Goal: Task Accomplishment & Management: Manage account settings

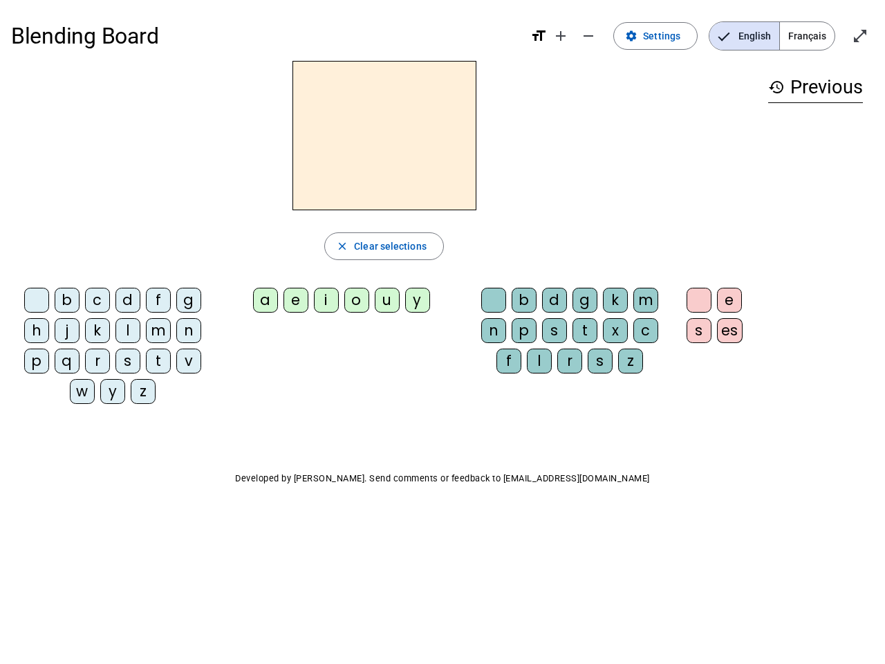
click at [561, 36] on mat-icon "add" at bounding box center [560, 36] width 17 height 17
click at [589, 36] on div "Blending Board format_size add remove settings Settings English Français open_i…" at bounding box center [442, 36] width 863 height 50
click at [656, 36] on span "Settings" at bounding box center [661, 36] width 37 height 17
click at [744, 36] on span "English" at bounding box center [744, 36] width 70 height 28
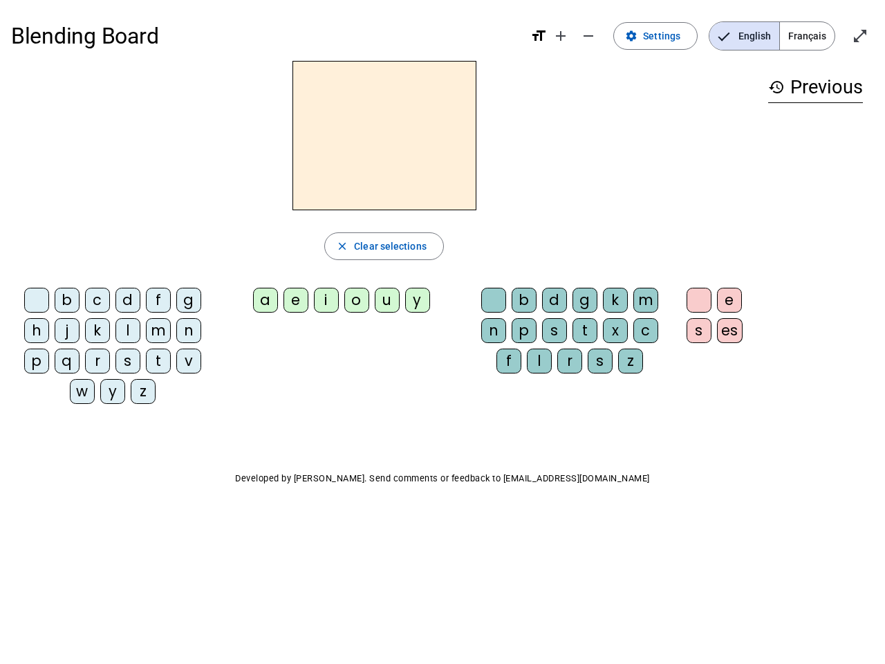
click at [807, 36] on span "Français" at bounding box center [807, 36] width 55 height 28
click at [860, 36] on span "Enter full screen" at bounding box center [859, 35] width 33 height 33
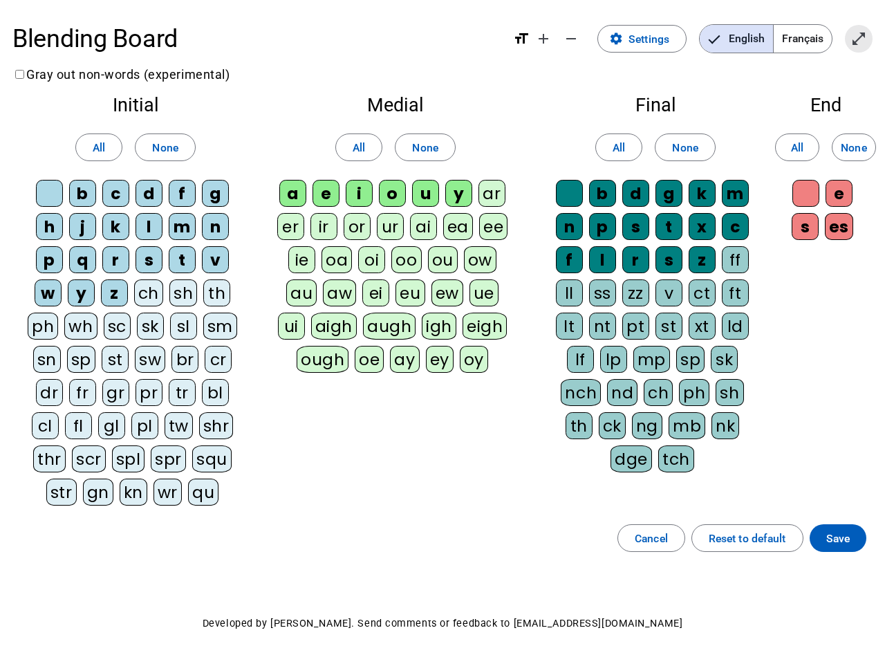
click at [384, 246] on letter-bubble "oi" at bounding box center [374, 262] width 33 height 33
click at [39, 303] on div "w" at bounding box center [48, 292] width 27 height 27
